Goal: Manage account settings

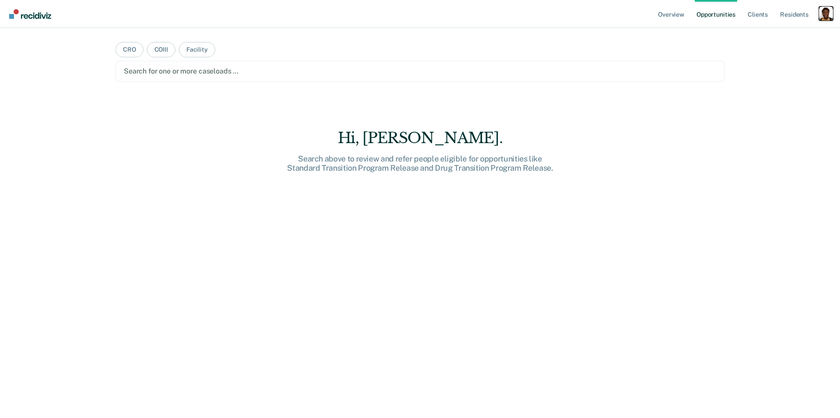
drag, startPoint x: 832, startPoint y: 18, endPoint x: 815, endPoint y: 21, distance: 16.6
click at [830, 18] on div "Profile dropdown button" at bounding box center [826, 14] width 14 height 14
click at [778, 33] on link "Profile" at bounding box center [791, 35] width 70 height 7
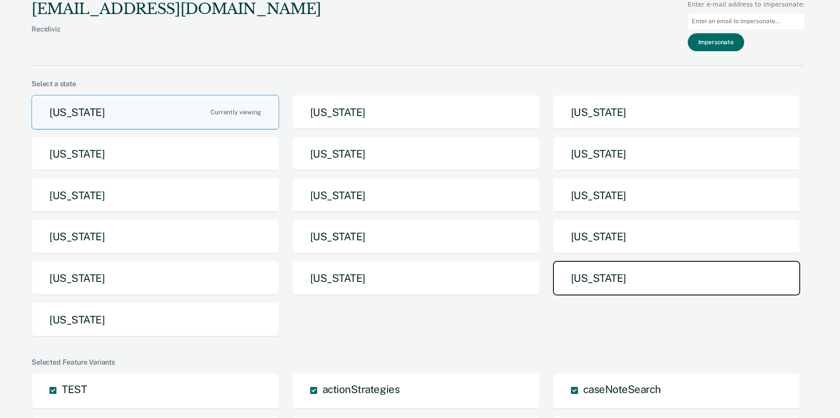
click at [596, 271] on button "[US_STATE]" at bounding box center [677, 278] width 248 height 35
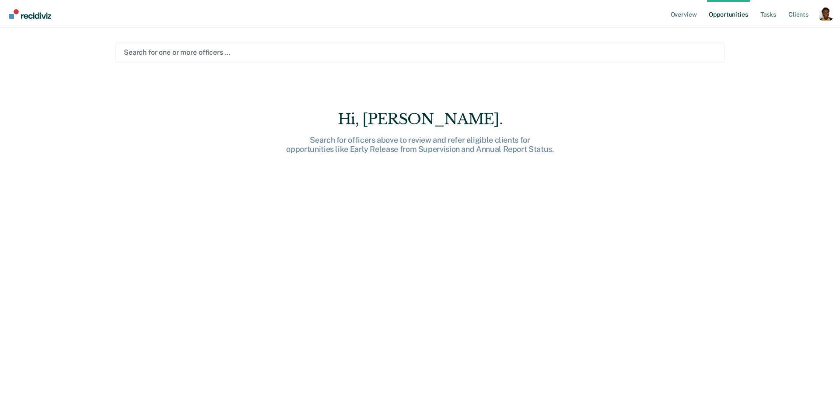
click at [267, 57] on div at bounding box center [420, 52] width 593 height 10
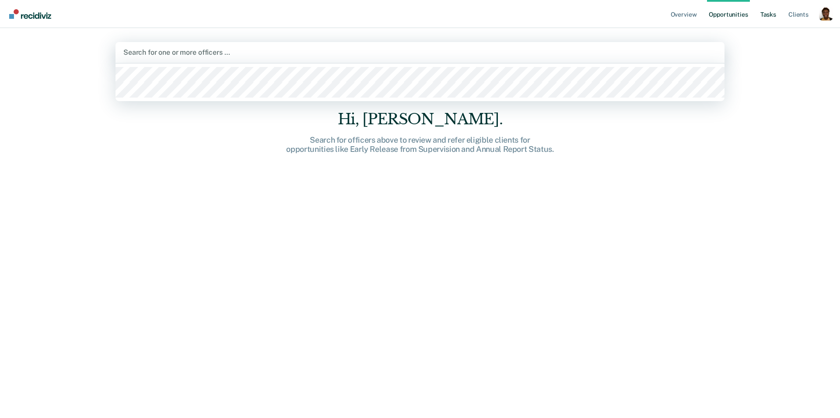
click at [771, 15] on link "Tasks" at bounding box center [768, 14] width 19 height 28
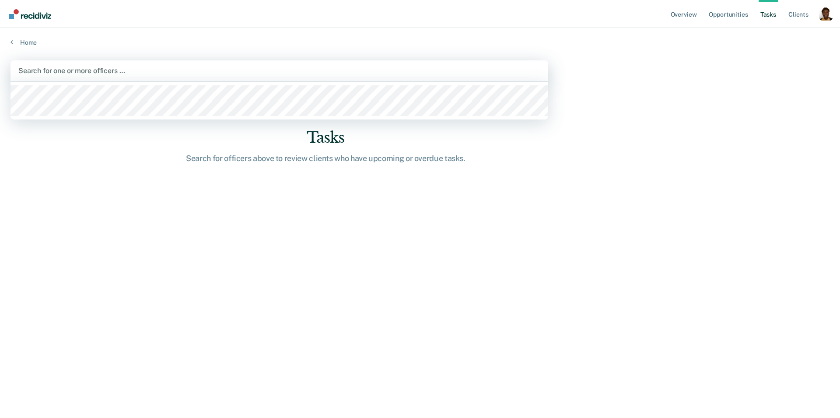
click at [183, 67] on div at bounding box center [279, 71] width 522 height 10
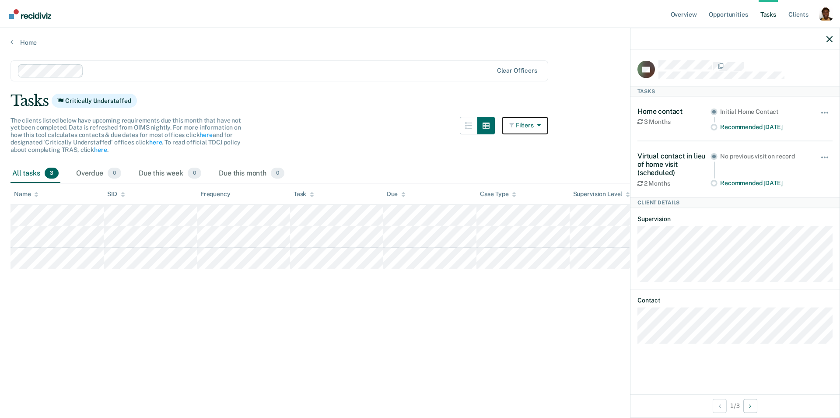
click at [538, 124] on icon "button" at bounding box center [537, 125] width 7 height 6
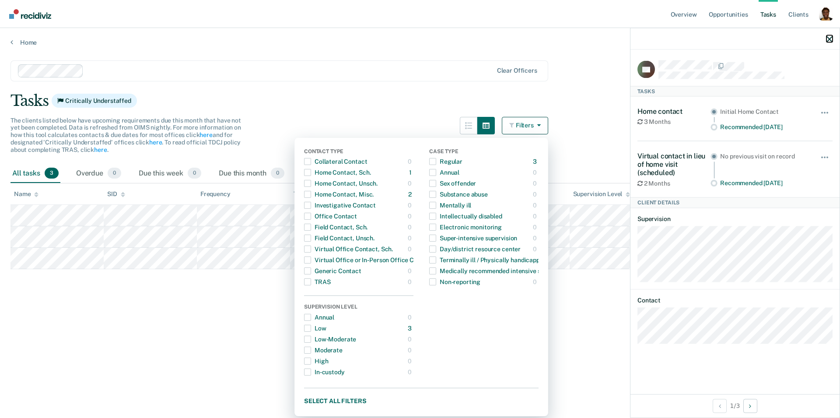
click at [828, 39] on icon "button" at bounding box center [830, 39] width 6 height 6
